Goal: Navigation & Orientation: Find specific page/section

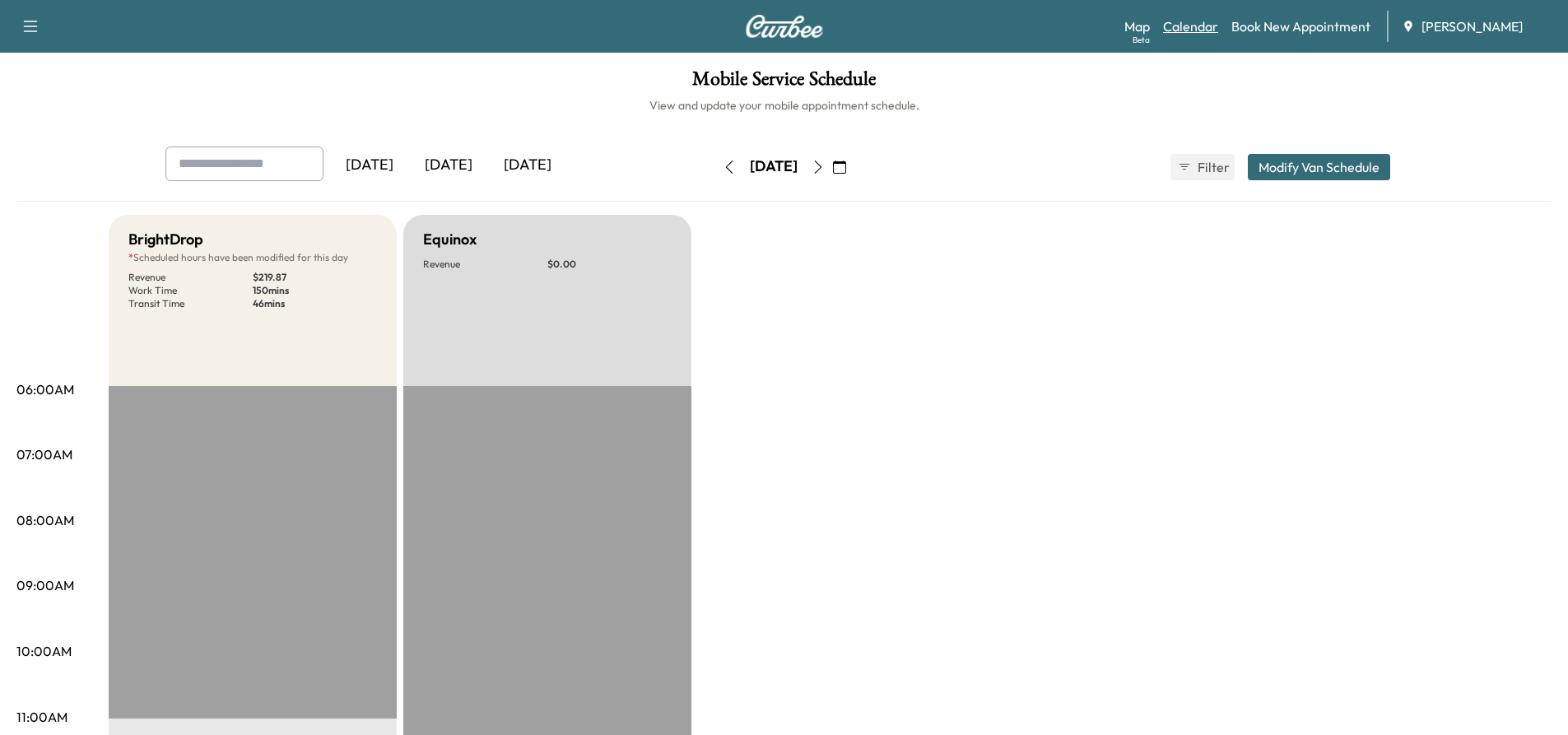
click at [1190, 26] on link "Calendar" at bounding box center [1190, 26] width 55 height 20
click at [1143, 28] on link "Map Beta" at bounding box center [1138, 26] width 26 height 20
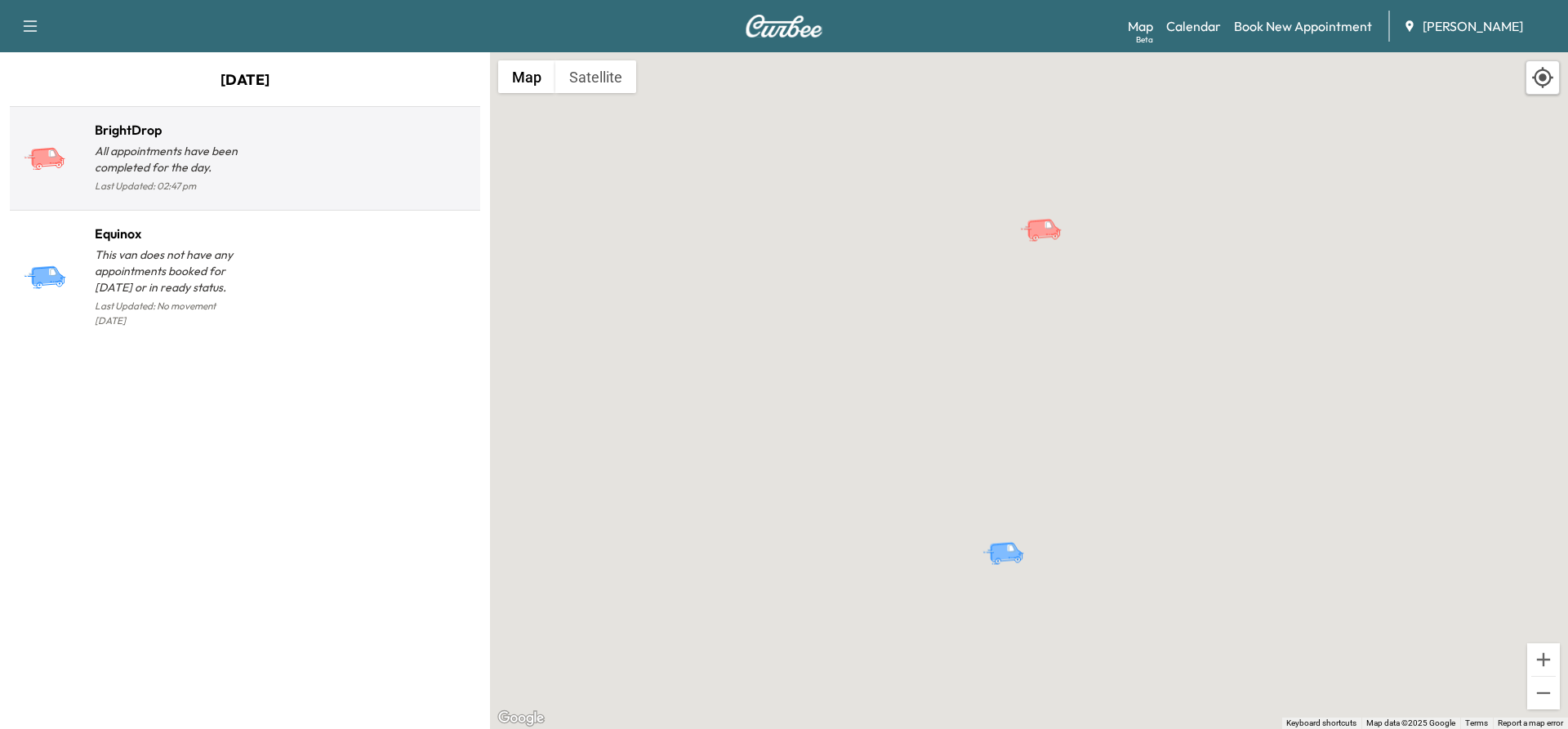
click at [270, 153] on div at bounding box center [359, 165] width 229 height 63
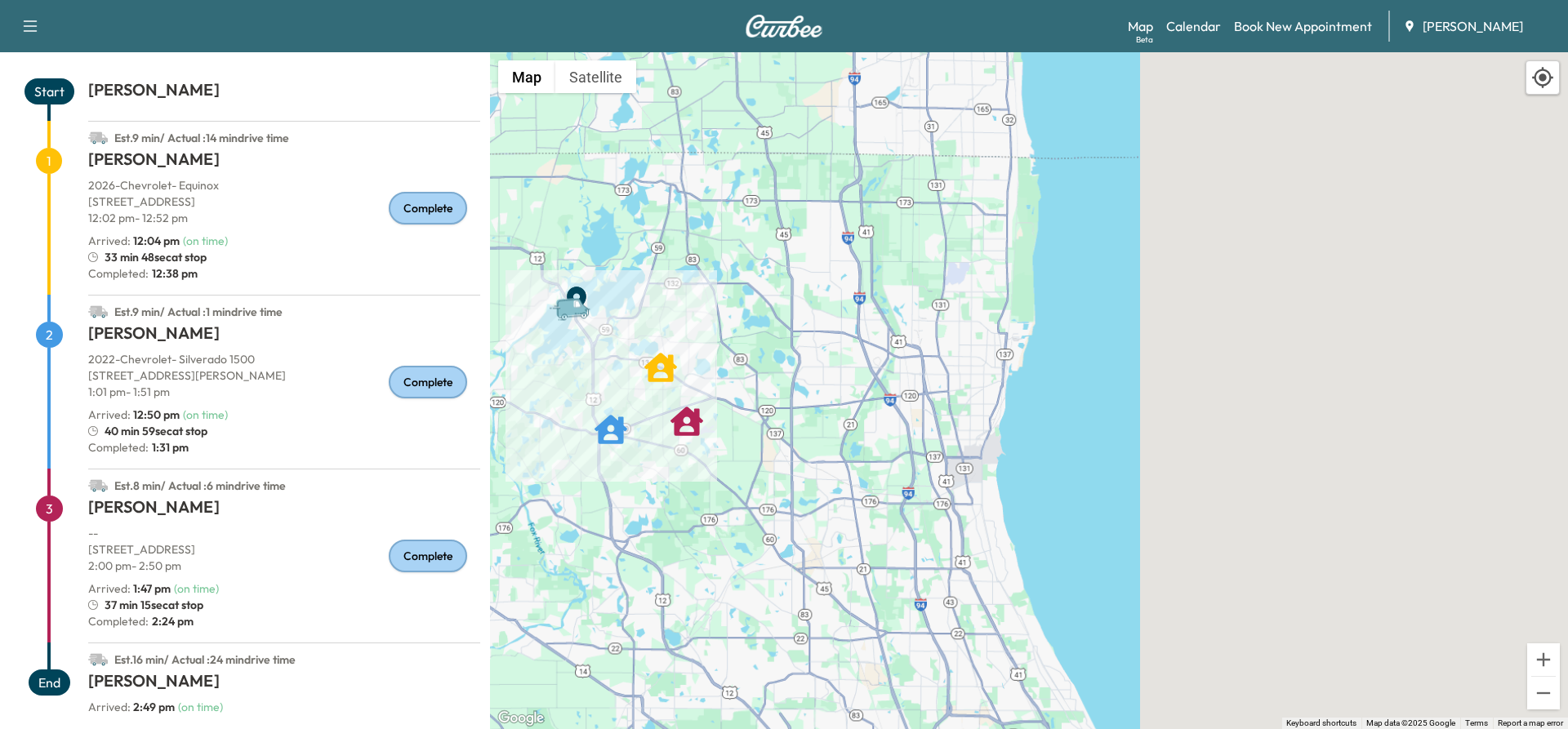
scroll to position [97, 0]
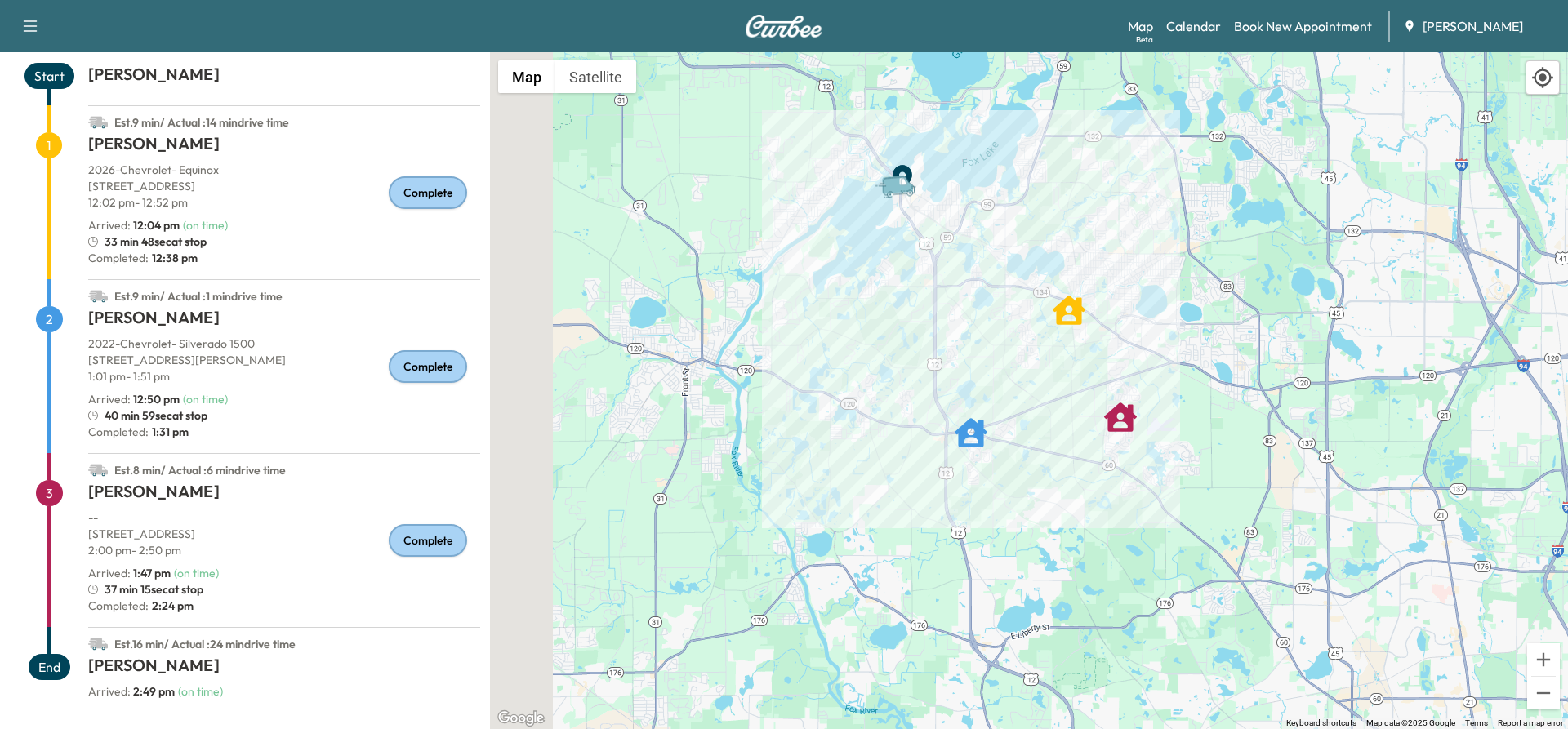
drag, startPoint x: 836, startPoint y: 482, endPoint x: 1288, endPoint y: 506, distance: 452.6
click at [1288, 506] on div "To activate drag with keyboard, press Alt + Enter. Once in keyboard drag state,…" at bounding box center [1028, 391] width 1078 height 677
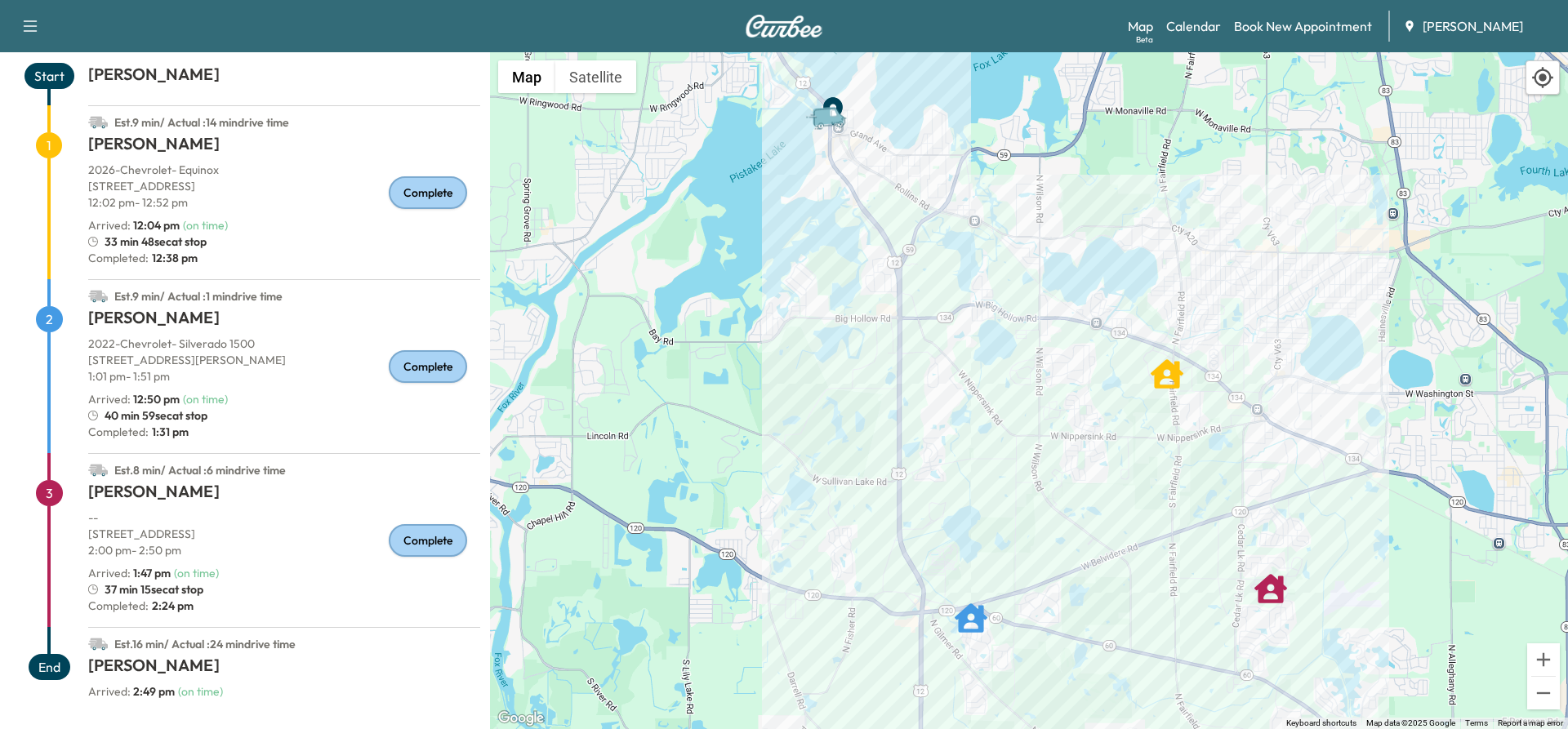
drag, startPoint x: 1042, startPoint y: 289, endPoint x: 1067, endPoint y: 491, distance: 203.5
click at [1067, 491] on div "To activate drag with keyboard, press Alt + Enter. Once in keyboard drag state,…" at bounding box center [1028, 391] width 1078 height 677
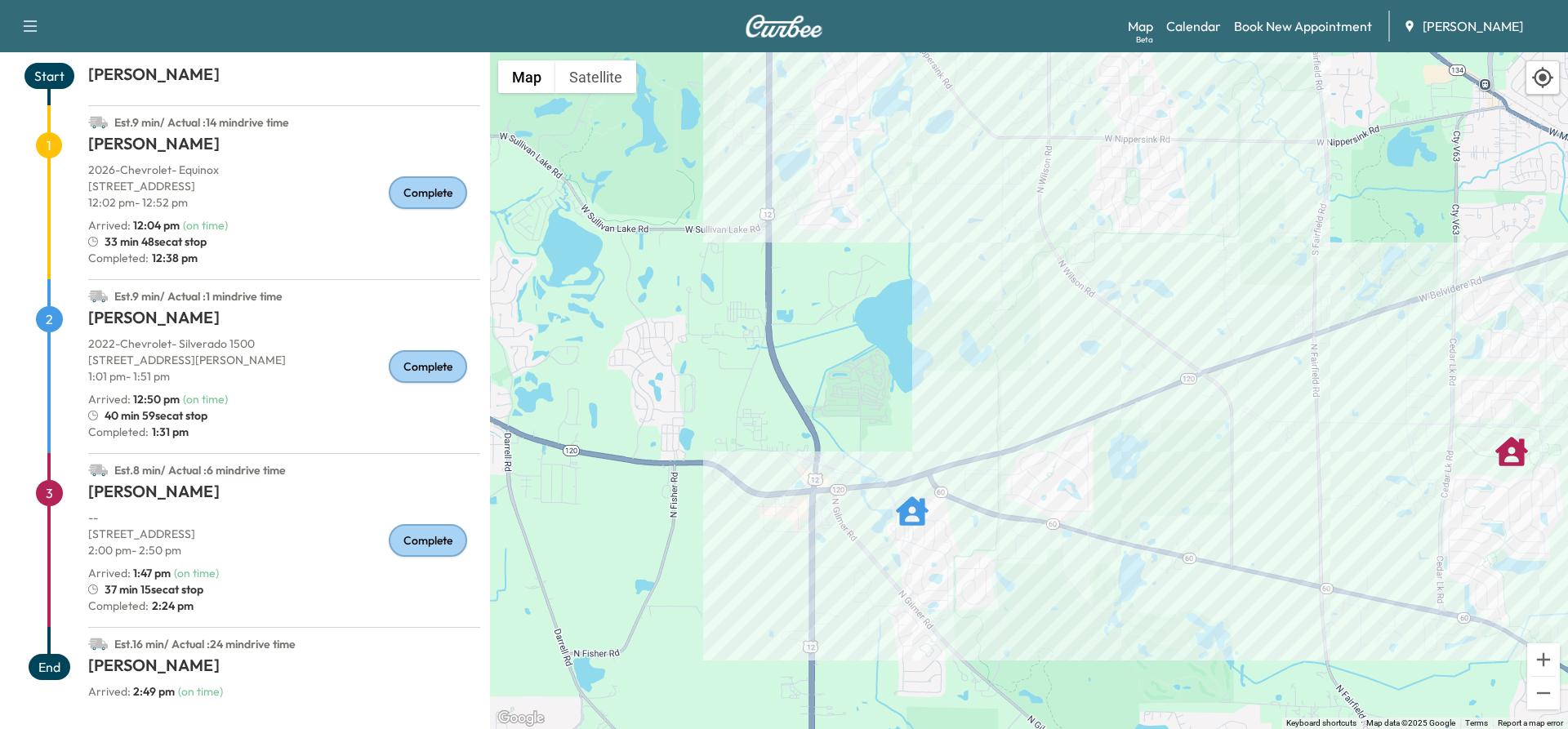
drag, startPoint x: 966, startPoint y: 325, endPoint x: 1009, endPoint y: 82, distance: 246.8
click at [1009, 82] on div "To activate drag with keyboard, press Alt + Enter. Once in keyboard drag state,…" at bounding box center [1028, 391] width 1078 height 677
click at [1108, 544] on div "To activate drag with keyboard, press Alt + Enter. Once in keyboard drag state,…" at bounding box center [1028, 391] width 1078 height 677
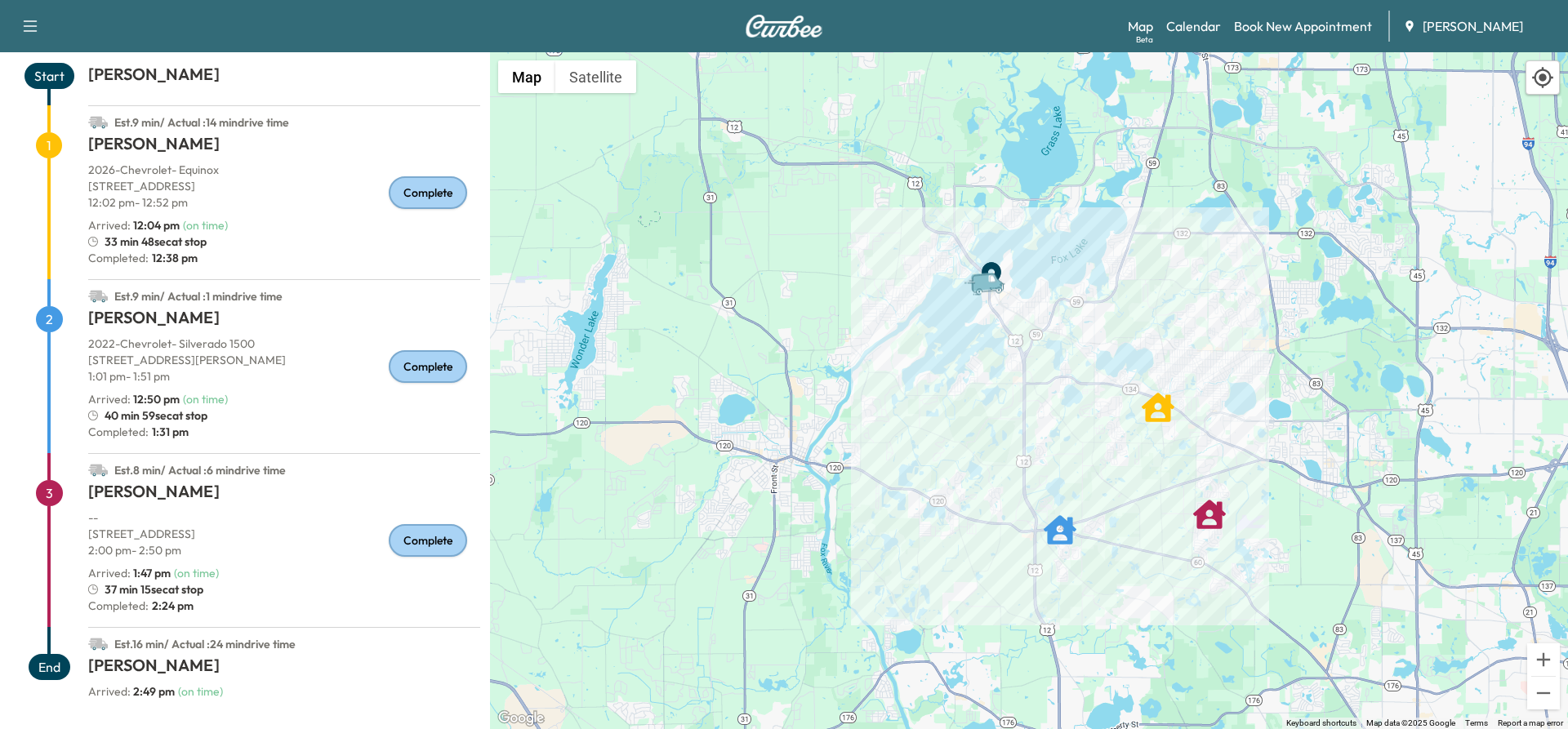
click at [190, 529] on p "[STREET_ADDRESS]" at bounding box center [284, 534] width 392 height 16
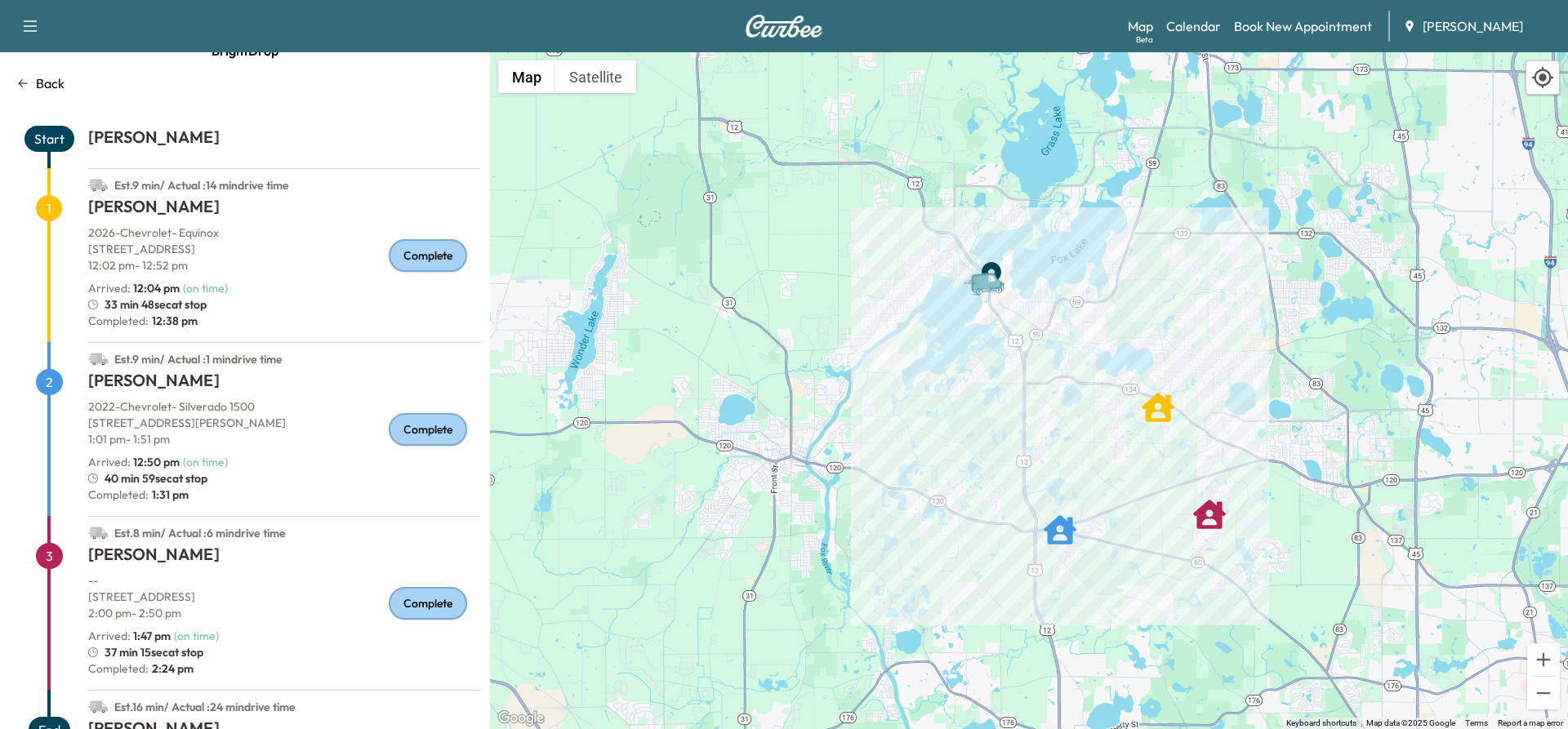
scroll to position [0, 0]
